Goal: Book appointment/travel/reservation

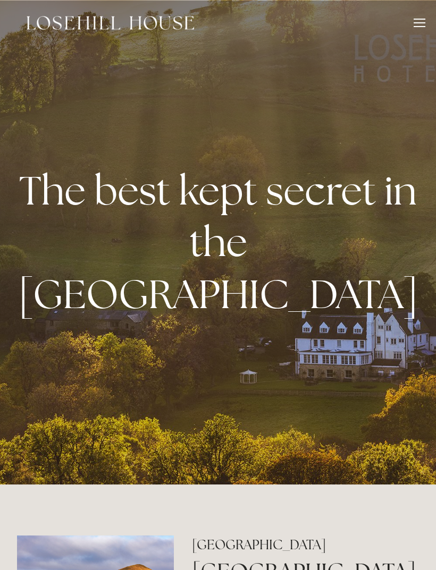
click at [414, 26] on div at bounding box center [420, 26] width 12 height 1
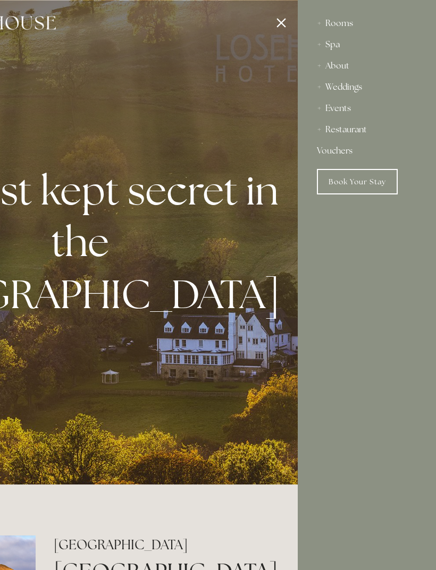
click at [337, 47] on div "Spa" at bounding box center [367, 44] width 100 height 21
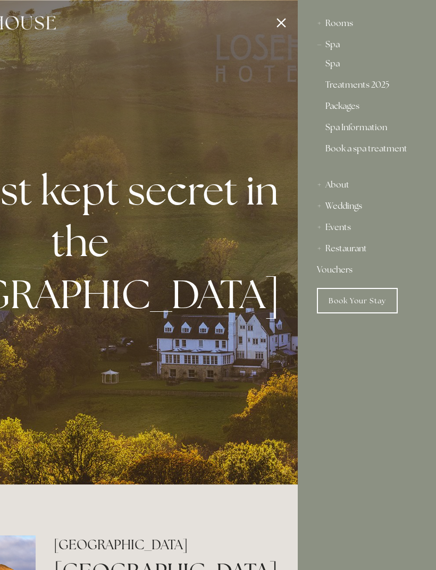
click at [380, 87] on link "Treatments 2025" at bounding box center [366, 87] width 83 height 13
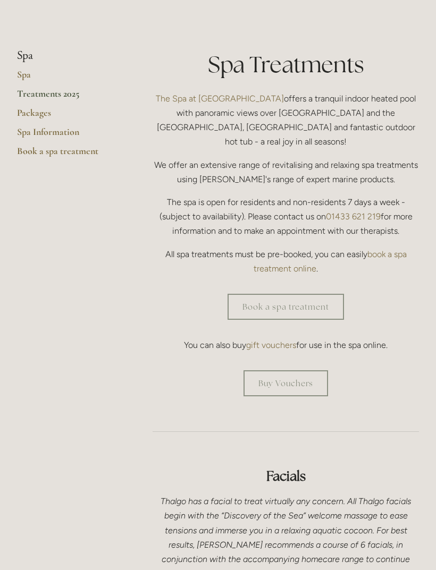
scroll to position [228, 0]
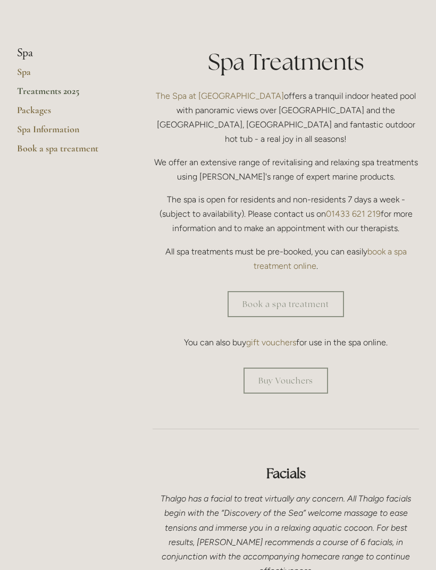
click at [308, 291] on link "Book a spa treatment" at bounding box center [286, 304] width 116 height 26
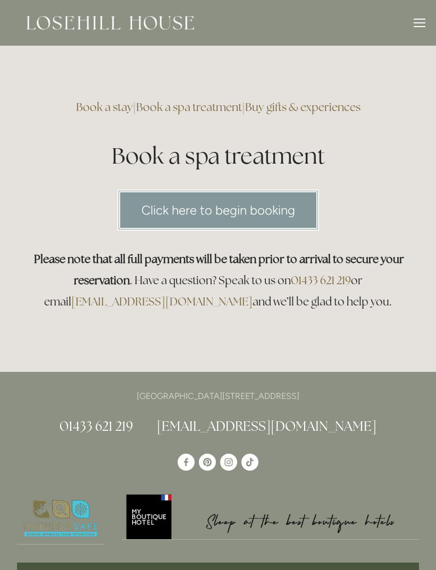
click at [281, 207] on link "Click here to begin booking" at bounding box center [217, 210] width 201 height 41
click at [422, 24] on div at bounding box center [420, 25] width 12 height 12
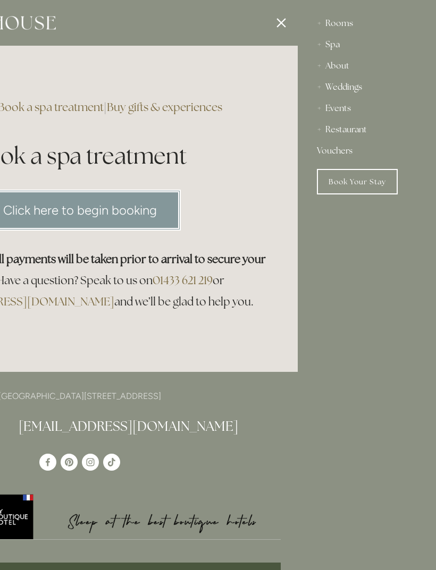
click at [352, 186] on link "Book Your Stay" at bounding box center [357, 182] width 81 height 26
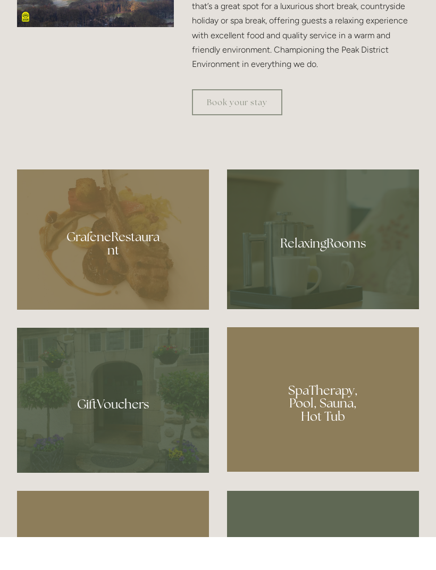
scroll to position [667, 0]
